Goal: Check status: Verify the current state of an ongoing process or item

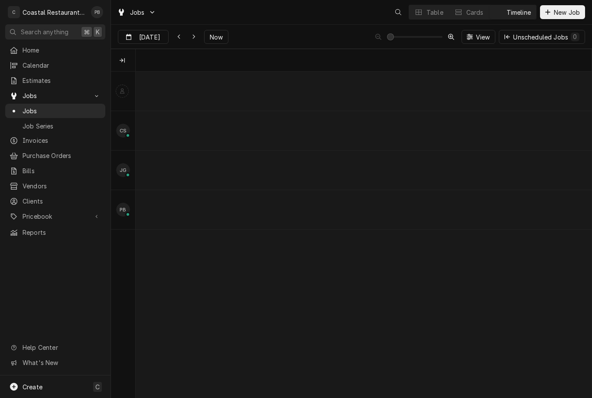
scroll to position [0, 9036]
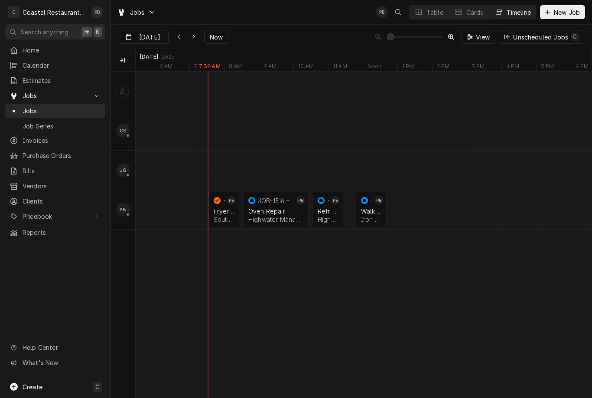
click at [180, 38] on div "Dynamic Content Wrapper" at bounding box center [179, 37] width 9 height 9
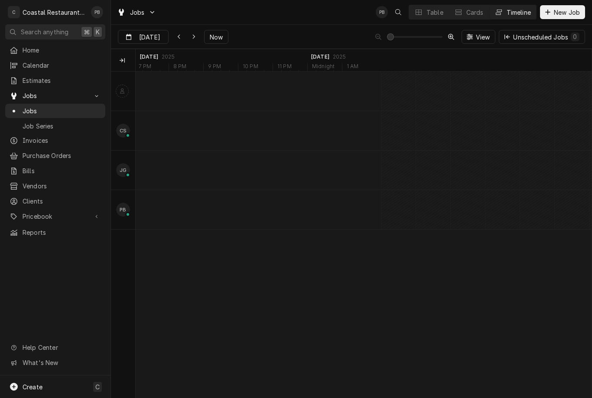
scroll to position [0, 8264]
click at [182, 39] on div "Dynamic Content Wrapper" at bounding box center [179, 37] width 9 height 9
click at [180, 37] on icon "Dynamic Content Wrapper" at bounding box center [179, 37] width 4 height 6
click at [179, 39] on icon "Dynamic Content Wrapper" at bounding box center [179, 37] width 4 height 6
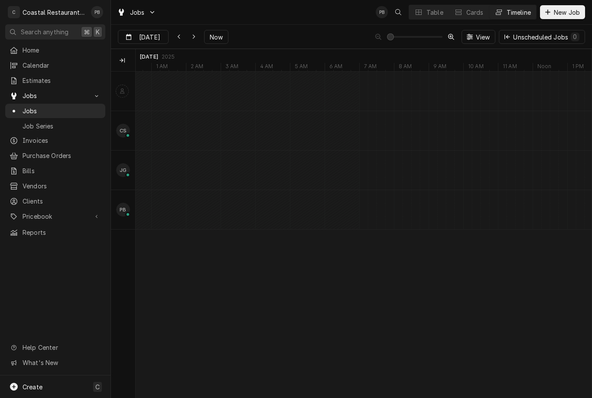
click at [218, 35] on span "Now" at bounding box center [216, 37] width 16 height 9
type input "[DATE]"
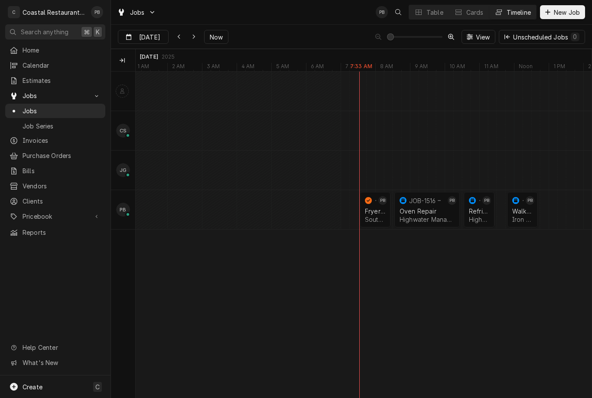
click at [435, 13] on div "Table" at bounding box center [435, 12] width 17 height 9
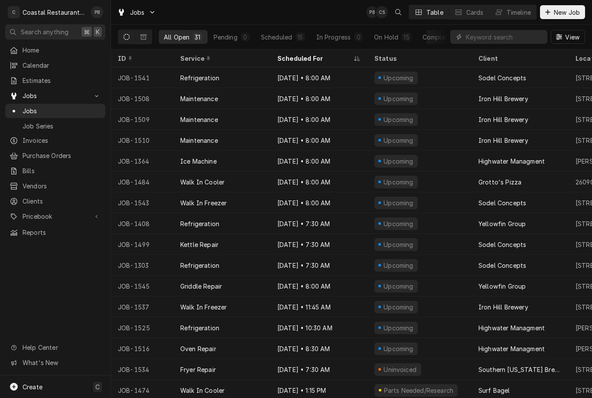
click at [520, 262] on div "Sodel Concepts" at bounding box center [503, 265] width 48 height 9
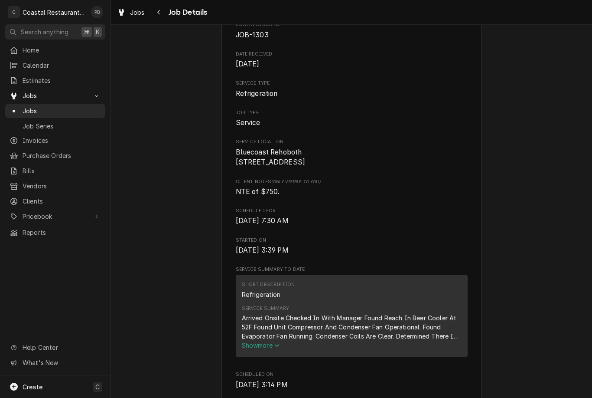
scroll to position [106, 0]
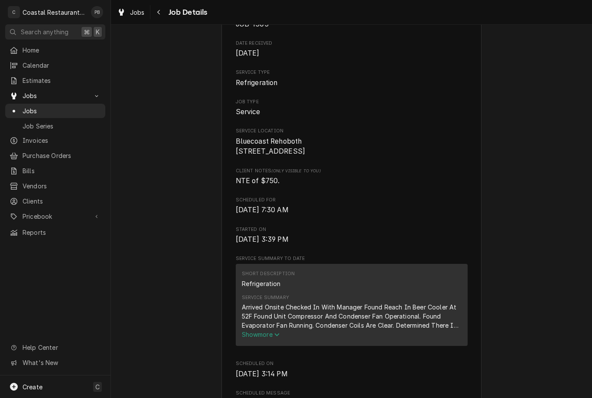
click at [283, 338] on button "Show more" at bounding box center [352, 334] width 220 height 9
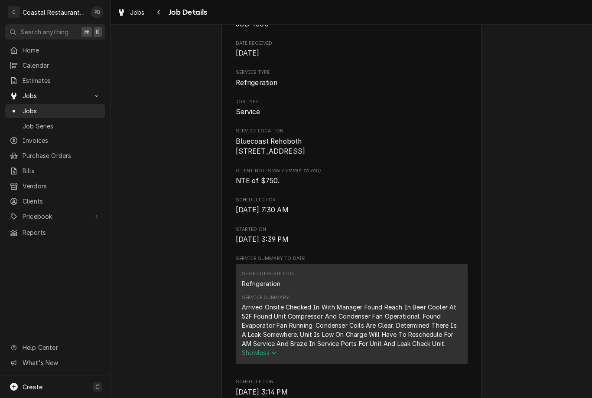
click at [158, 18] on button "Navigate back" at bounding box center [159, 12] width 14 height 14
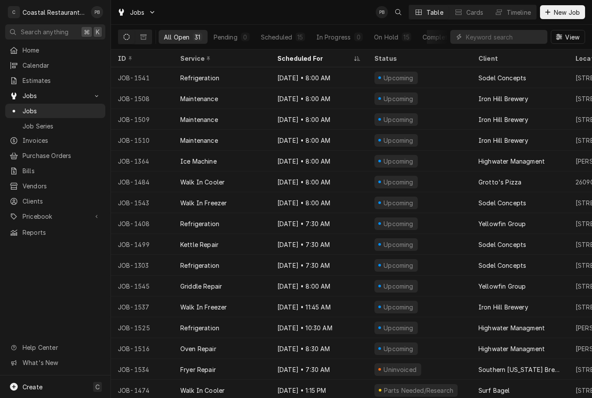
click at [147, 30] on button "Dynamic Content Wrapper" at bounding box center [143, 37] width 16 height 14
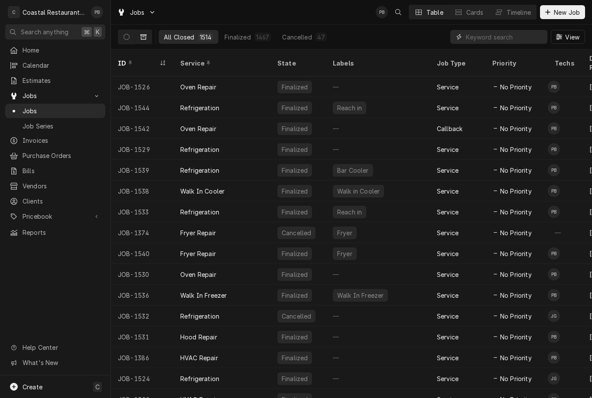
click at [510, 36] on input "Dynamic Content Wrapper" at bounding box center [504, 37] width 77 height 14
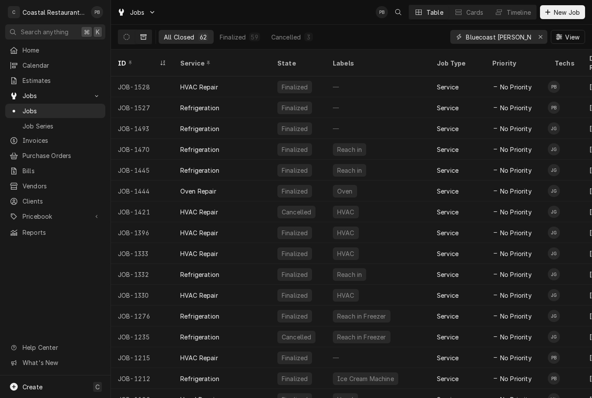
type input "Bluecoast bethany"
click at [381, 35] on div "All Closed 62 Finalized 59 Cancelled 3 Bluecoast bethany View" at bounding box center [351, 37] width 467 height 24
click at [235, 97] on div "Refrigeration" at bounding box center [221, 107] width 97 height 21
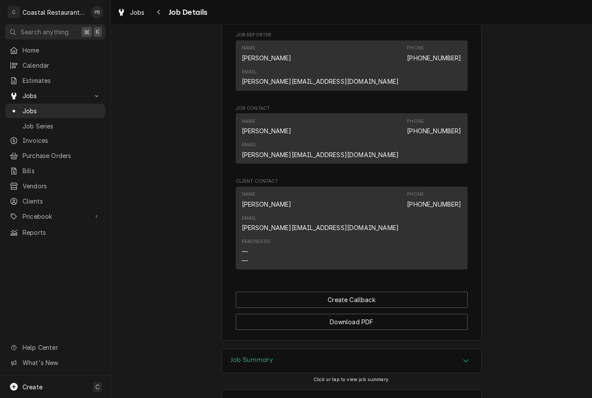
scroll to position [536, 0]
click at [467, 397] on icon "Accordion Header" at bounding box center [466, 401] width 6 height 7
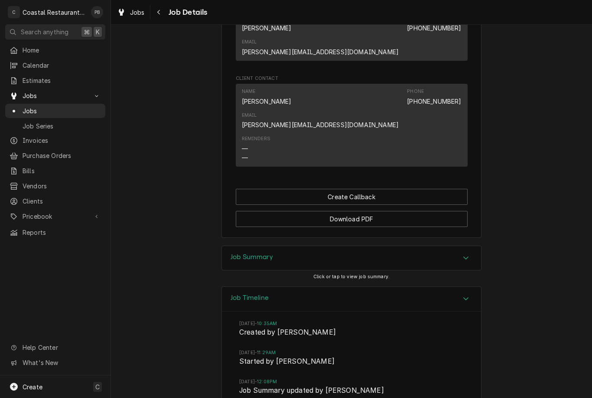
scroll to position [642, 0]
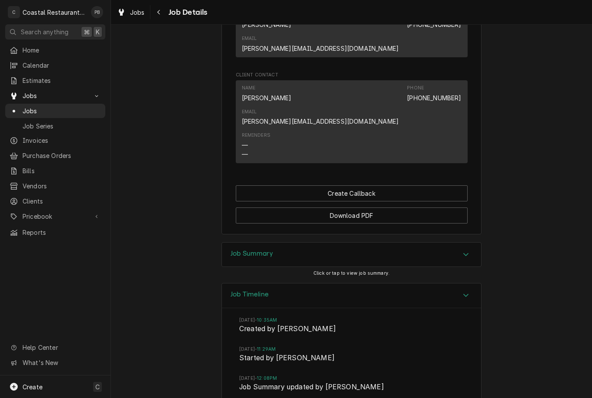
click at [472, 249] on div "Accordion Header" at bounding box center [466, 254] width 13 height 10
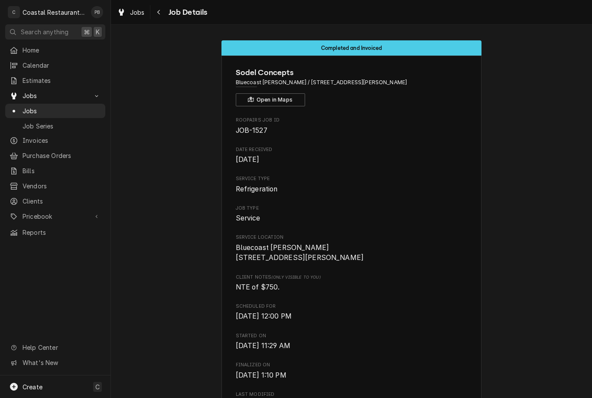
scroll to position [0, 0]
click at [45, 107] on span "Jobs" at bounding box center [62, 110] width 78 height 9
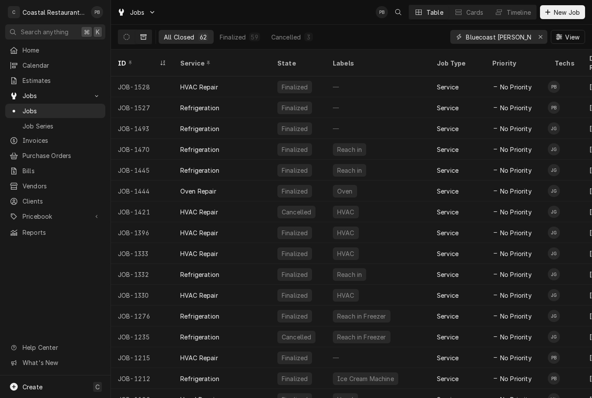
click at [546, 38] on button "Erase input" at bounding box center [541, 37] width 14 height 14
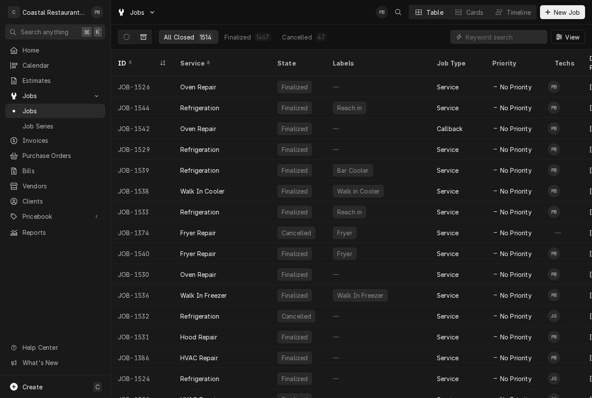
click at [515, 13] on div "Timeline" at bounding box center [519, 12] width 24 height 9
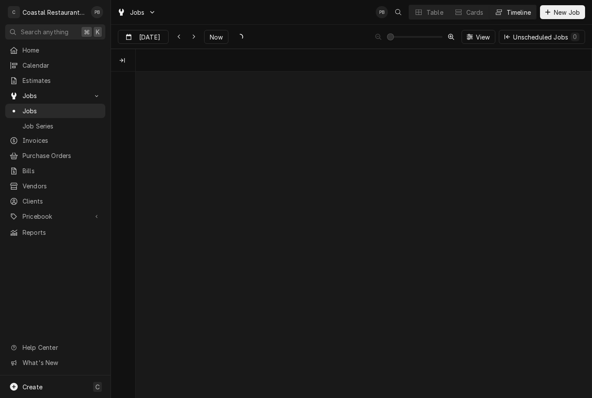
click at [520, 13] on div "Timeline" at bounding box center [519, 12] width 24 height 9
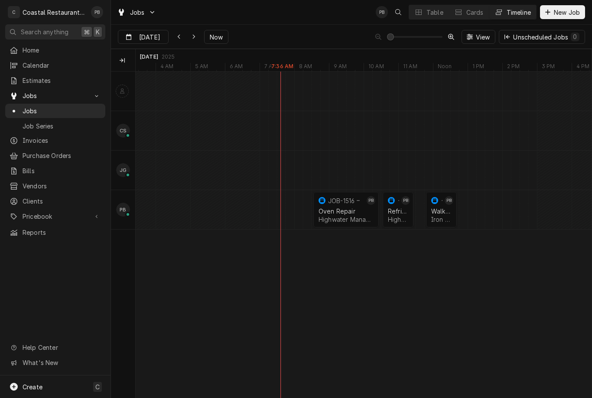
scroll to position [0, 9112]
